Goal: Transaction & Acquisition: Purchase product/service

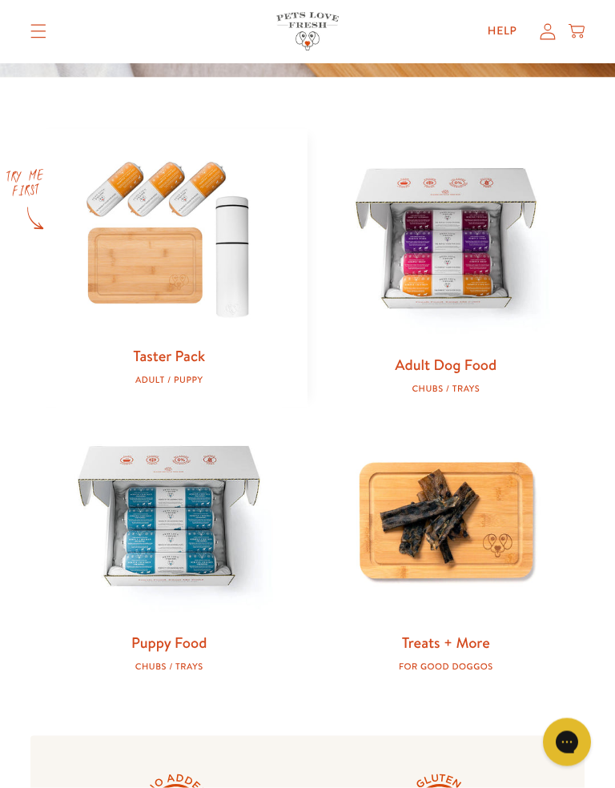
scroll to position [575, 0]
click at [557, 524] on img at bounding box center [446, 519] width 226 height 226
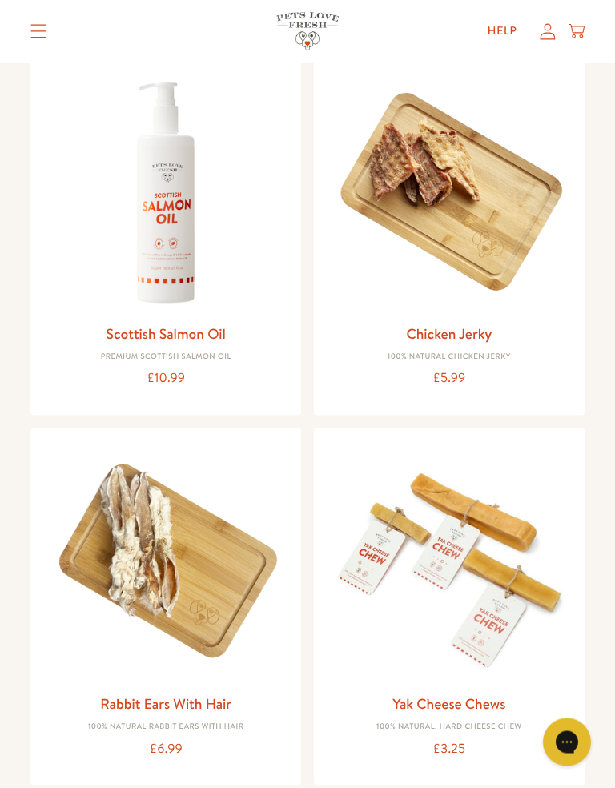
scroll to position [182, 0]
click at [553, 381] on div "£5.99" at bounding box center [449, 378] width 245 height 22
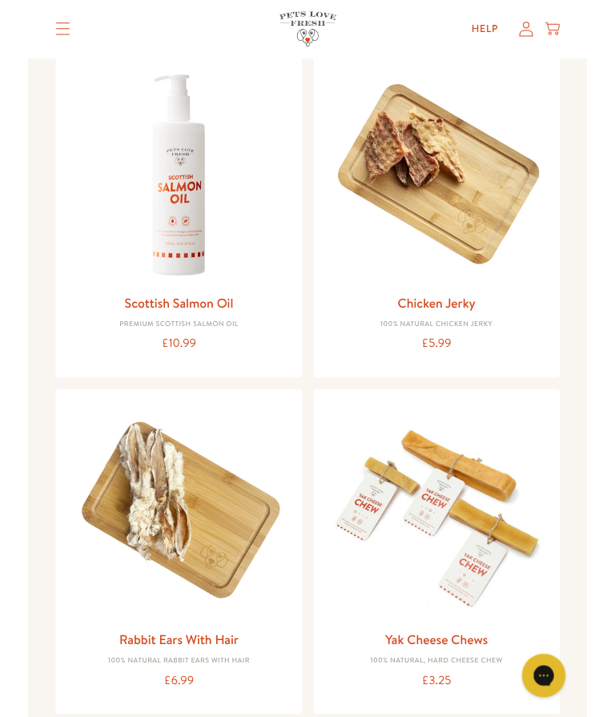
scroll to position [0, 0]
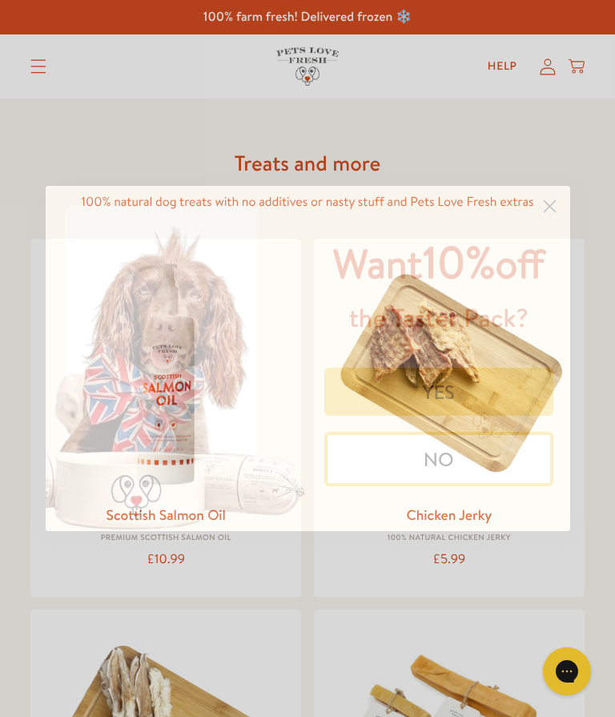
click at [488, 414] on button "YES" at bounding box center [438, 392] width 229 height 48
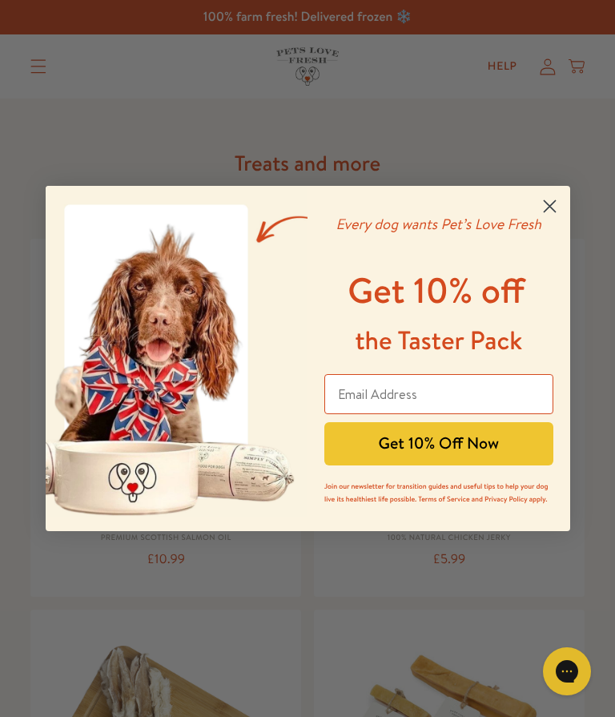
click at [550, 199] on circle "Close dialog" at bounding box center [549, 206] width 26 height 26
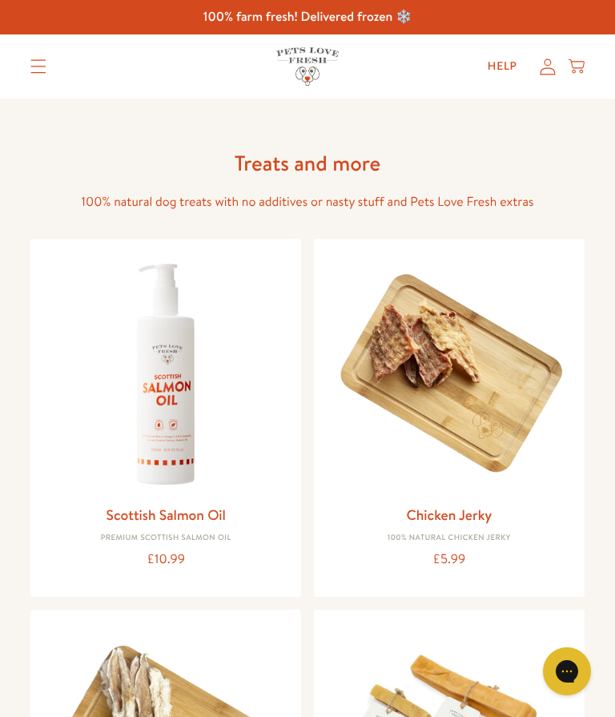
click at [557, 492] on img at bounding box center [449, 373] width 245 height 245
